Goal: Task Accomplishment & Management: Manage account settings

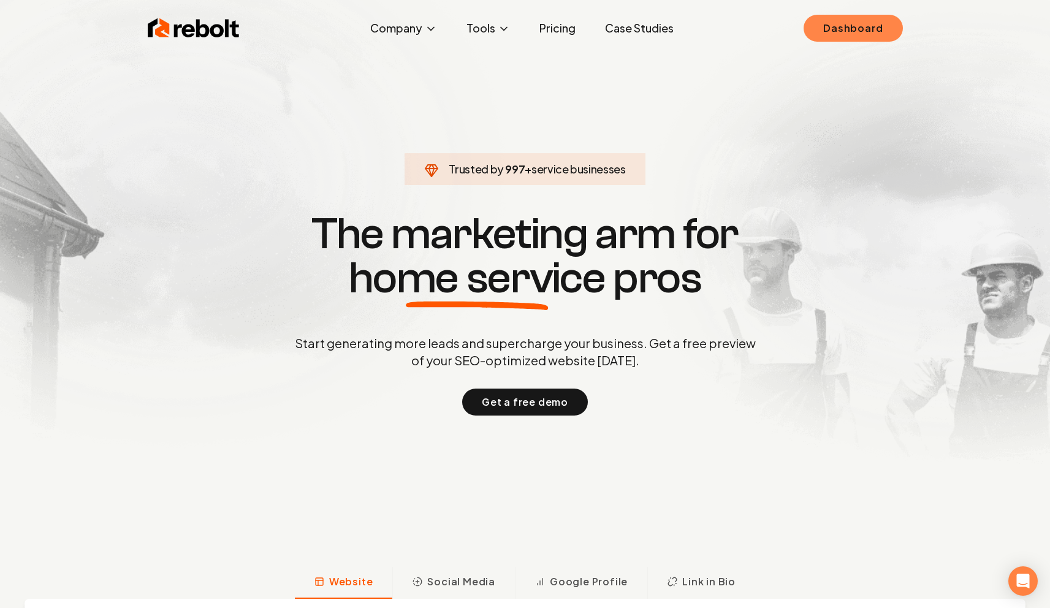
click at [828, 36] on link "Dashboard" at bounding box center [852, 28] width 99 height 27
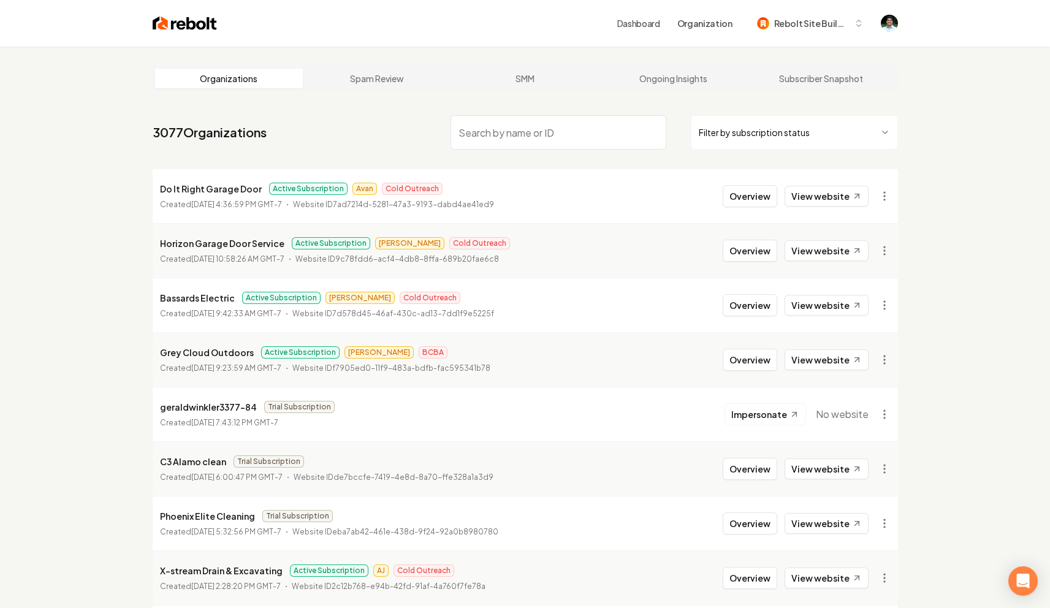
click at [491, 139] on input "search" at bounding box center [558, 132] width 216 height 34
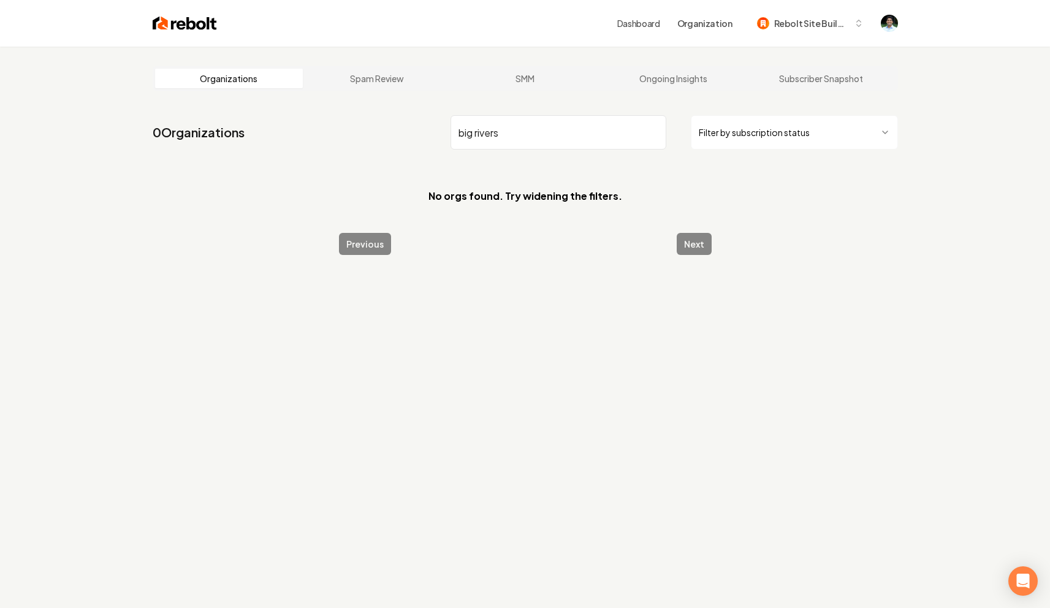
click at [482, 129] on input "big rivers" at bounding box center [558, 132] width 216 height 34
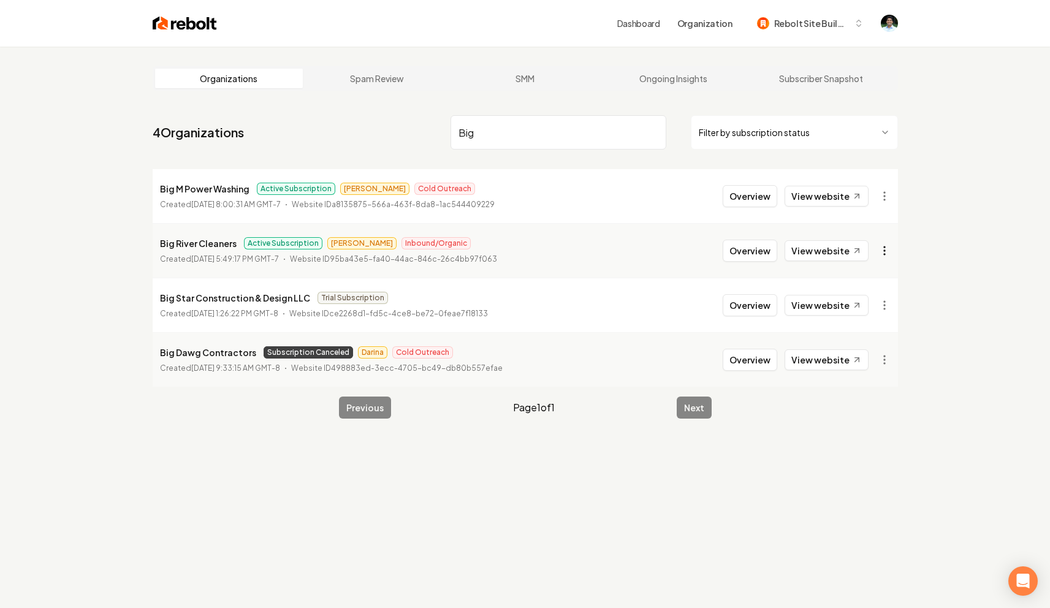
click at [849, 246] on html "Dashboard Organization Rebolt Site Builder Organizations Spam Review SMM Ongoin…" at bounding box center [525, 304] width 1050 height 608
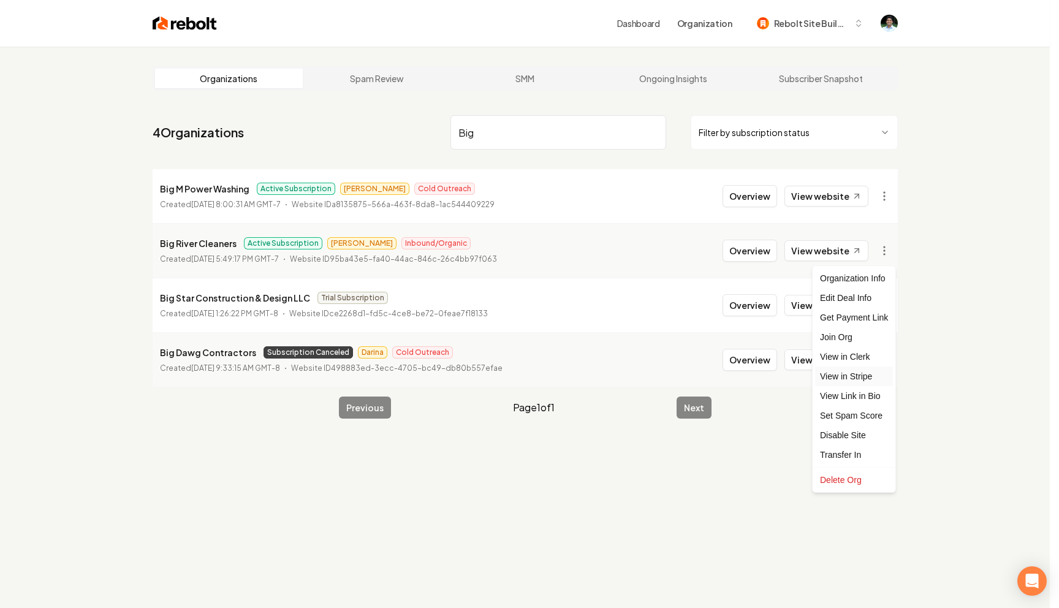
click at [849, 377] on link "View in Stripe" at bounding box center [854, 376] width 78 height 20
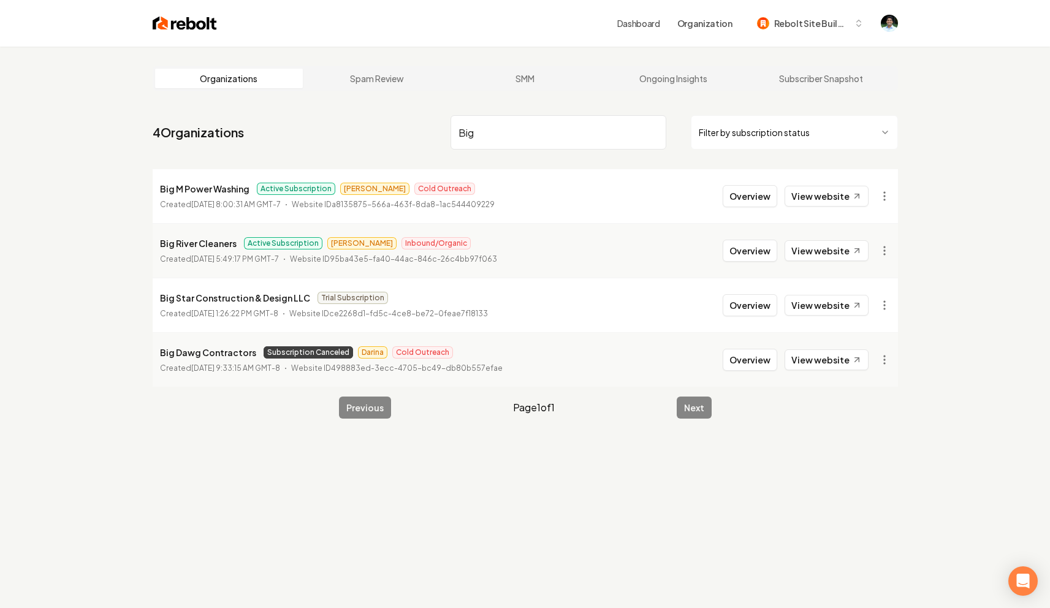
click at [489, 135] on input "Big" at bounding box center [558, 132] width 216 height 34
click at [489, 136] on input "Big" at bounding box center [558, 132] width 216 height 34
paste input "Pro Services"
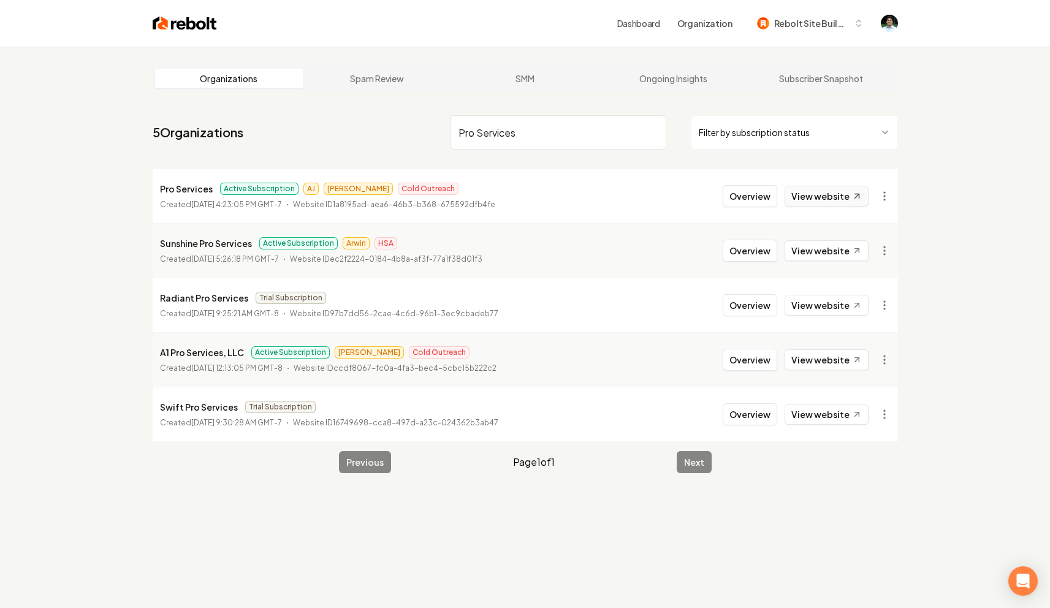
click at [844, 197] on link "View website" at bounding box center [826, 196] width 84 height 21
click at [192, 210] on p "Created July 8, 2025, 4:23:05 PM GMT-7" at bounding box center [221, 205] width 122 height 12
click at [596, 203] on li "Pro Services Active Subscription AJ James Cold Outreach Created July 8, 2025, 4…" at bounding box center [525, 196] width 745 height 54
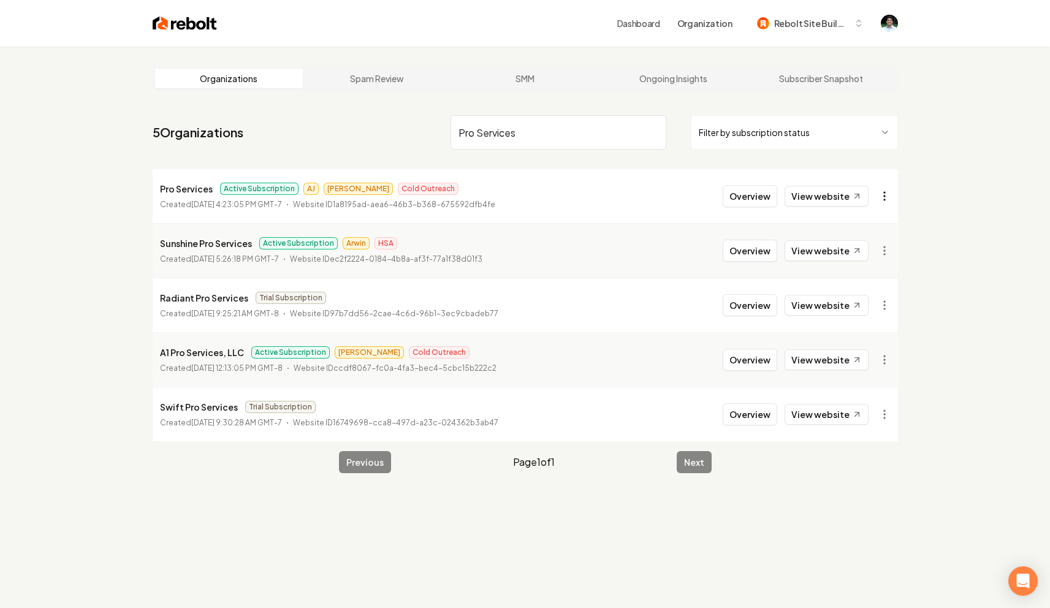
click at [849, 195] on html "Dashboard Organization Rebolt Site Builder Organizations Spam Review SMM Ongoin…" at bounding box center [525, 304] width 1050 height 608
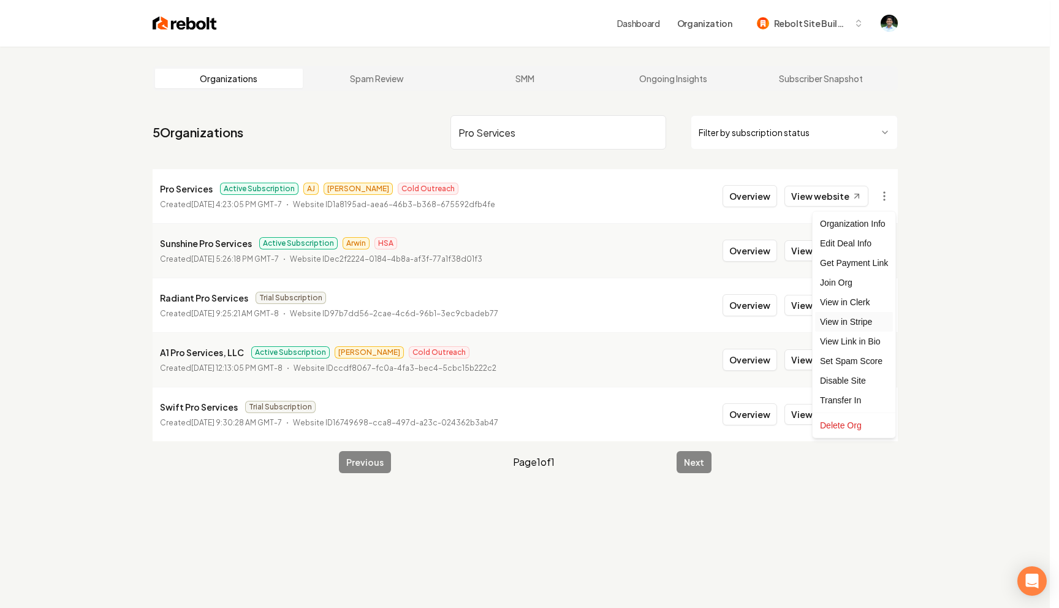
click at [849, 322] on link "View in Stripe" at bounding box center [854, 322] width 78 height 20
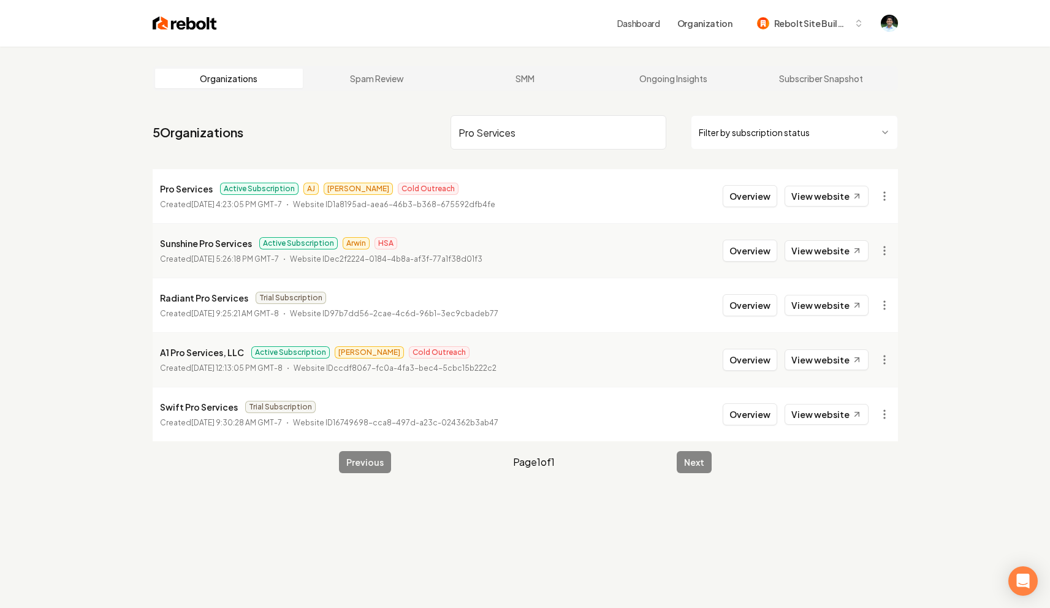
click at [491, 126] on input "Pro Services" at bounding box center [558, 132] width 216 height 34
paste input "castillo concrete"
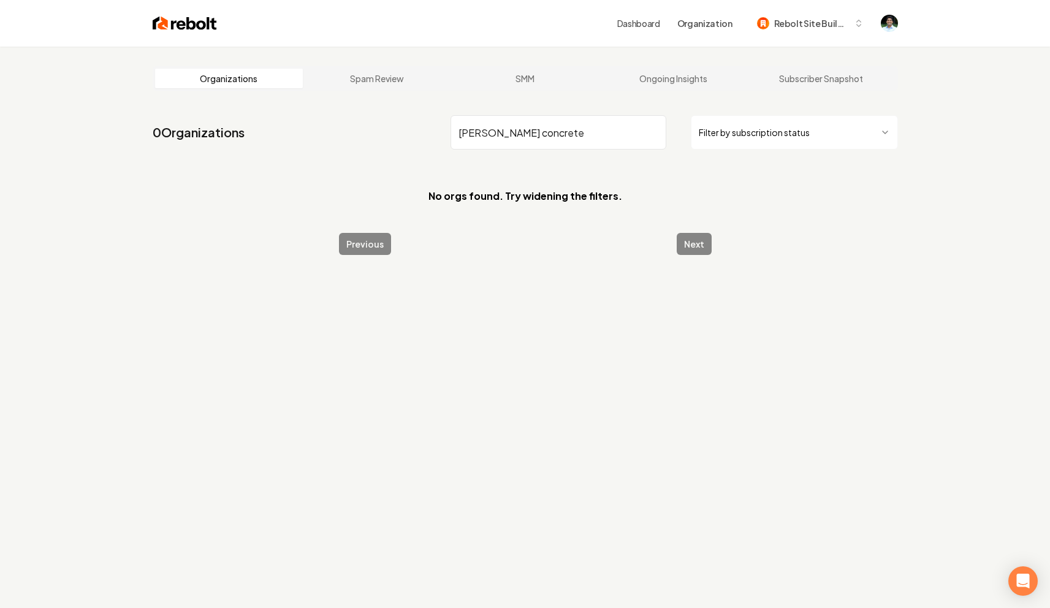
click at [520, 138] on input "castillo concrete" at bounding box center [558, 132] width 216 height 34
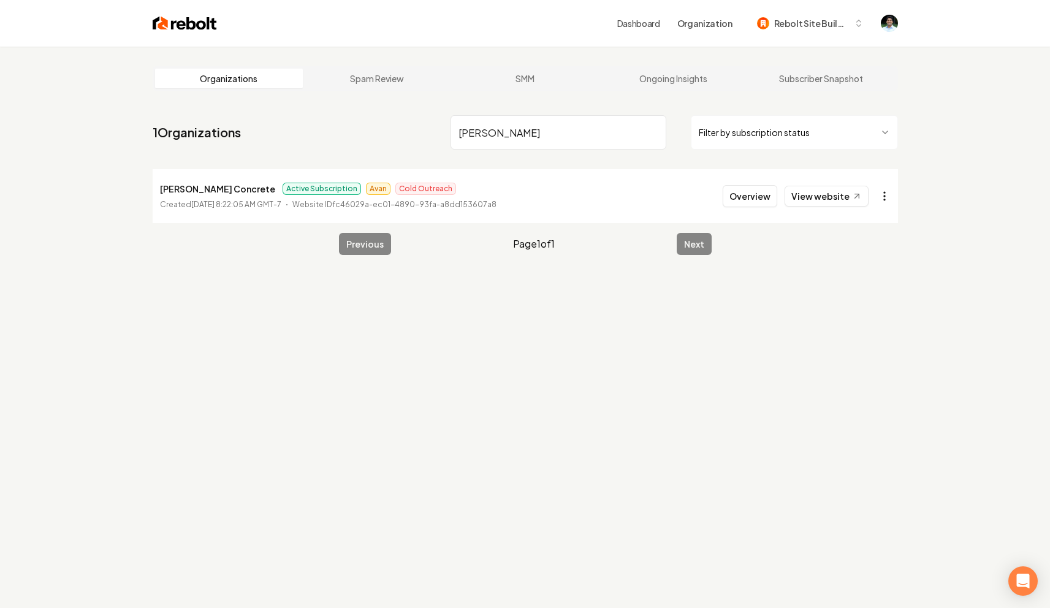
type input "castillo"
click at [849, 195] on html "Dashboard Organization Rebolt Site Builder Organizations Spam Review SMM Ongoin…" at bounding box center [525, 304] width 1050 height 608
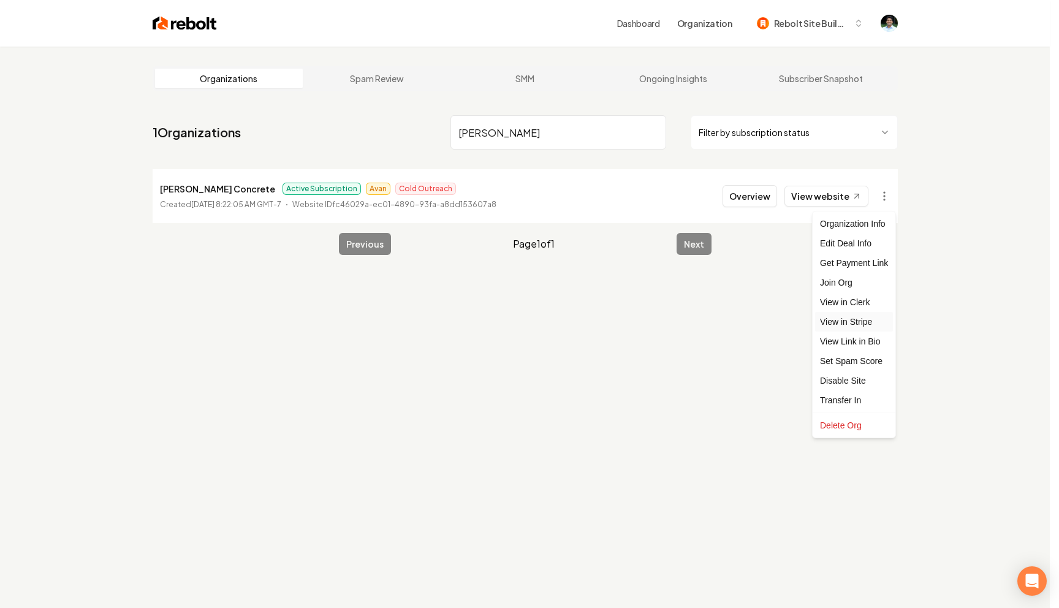
click at [849, 317] on link "View in Stripe" at bounding box center [854, 322] width 78 height 20
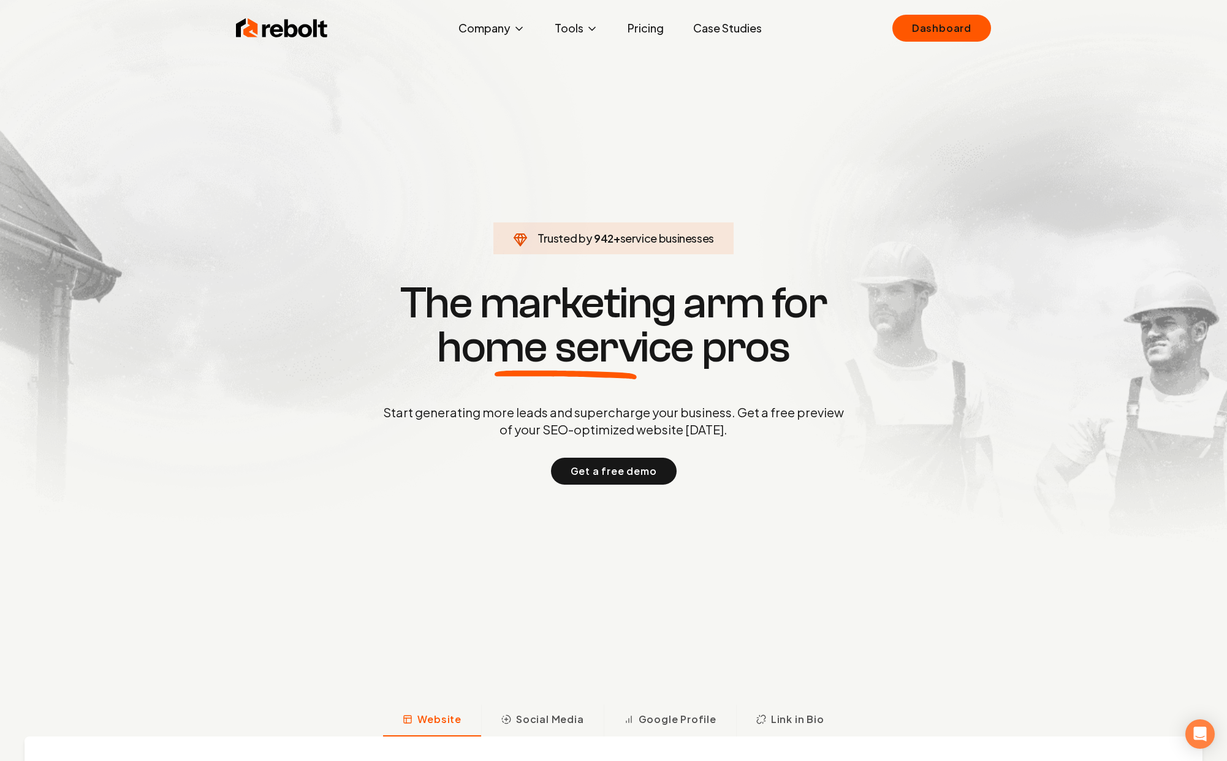
click at [417, 320] on h1 "The marketing arm for home service pros" at bounding box center [613, 325] width 588 height 88
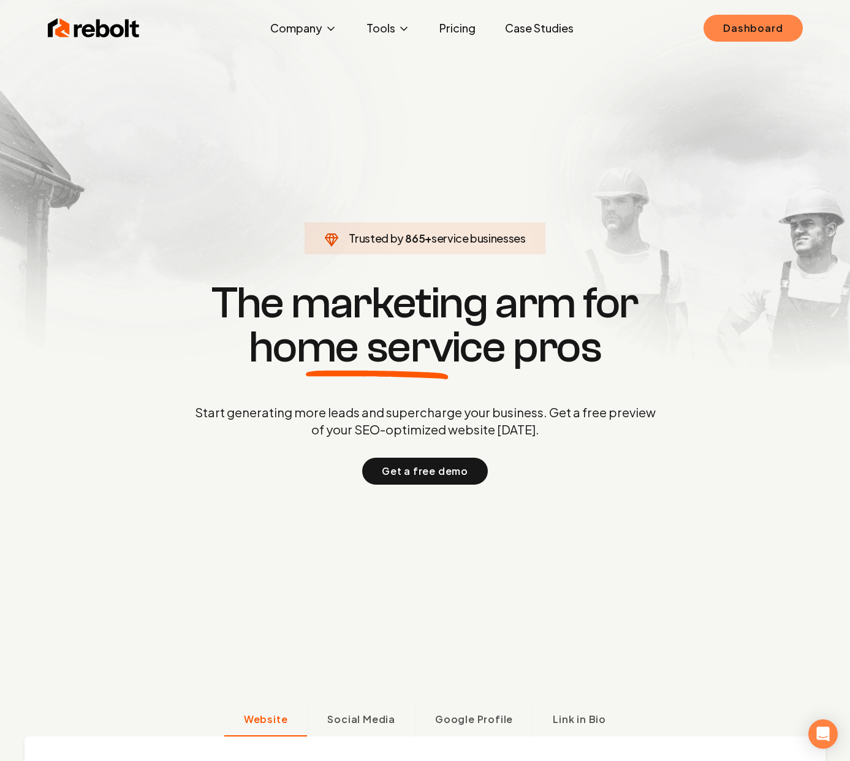
click at [741, 28] on link "Dashboard" at bounding box center [752, 28] width 99 height 27
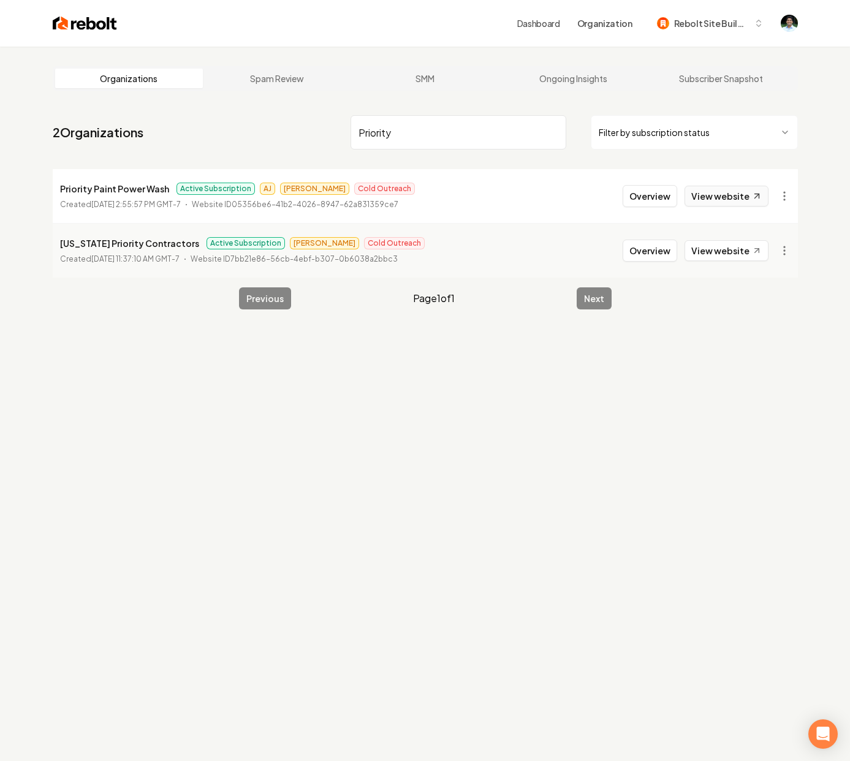
type input "Priority"
click at [723, 199] on link "View website" at bounding box center [726, 196] width 84 height 21
click at [781, 195] on html "Dashboard Organization Rebolt Site Builder Organizations Spam Review SMM Ongoin…" at bounding box center [425, 380] width 850 height 761
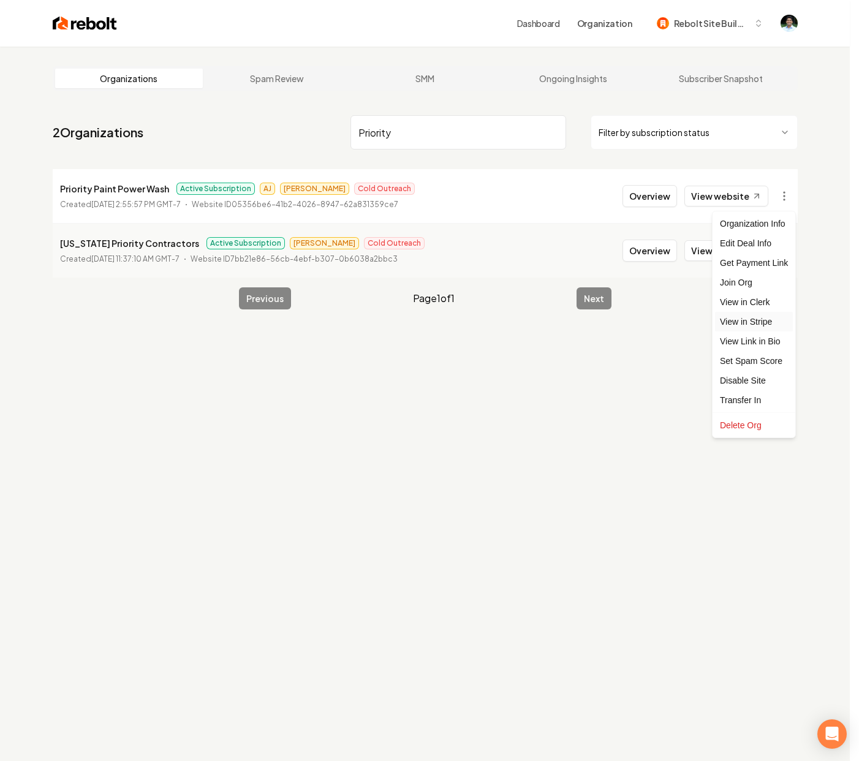
click at [739, 319] on link "View in Stripe" at bounding box center [754, 322] width 78 height 20
